Goal: Find specific page/section: Find specific page/section

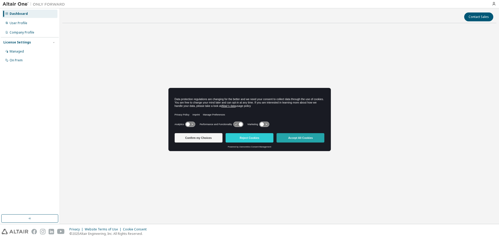
click at [296, 135] on button "Accept All Cookies" at bounding box center [301, 137] width 48 height 9
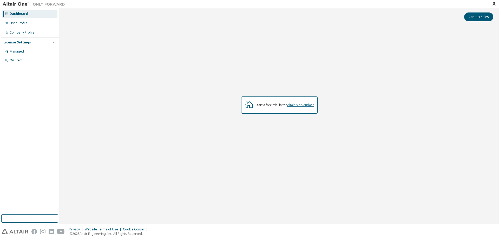
click at [300, 106] on link "Altair Marketplace" at bounding box center [300, 105] width 27 height 4
